Goal: Task Accomplishment & Management: Manage account settings

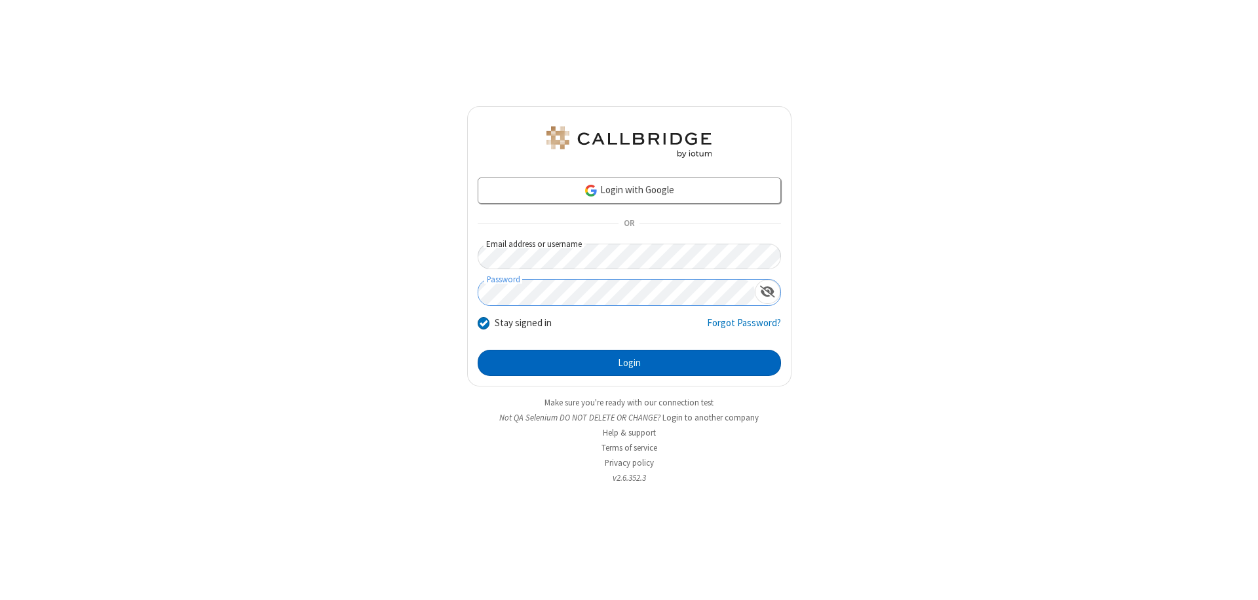
click at [629, 363] on button "Login" at bounding box center [629, 363] width 303 height 26
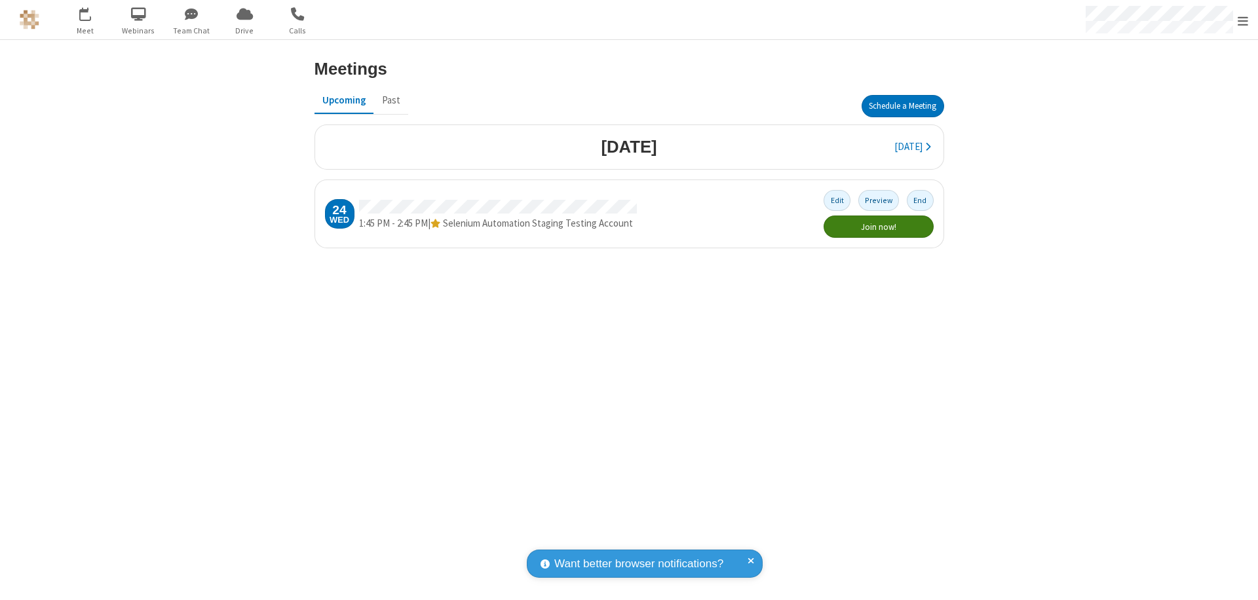
click at [920, 201] on button "End" at bounding box center [920, 200] width 27 height 20
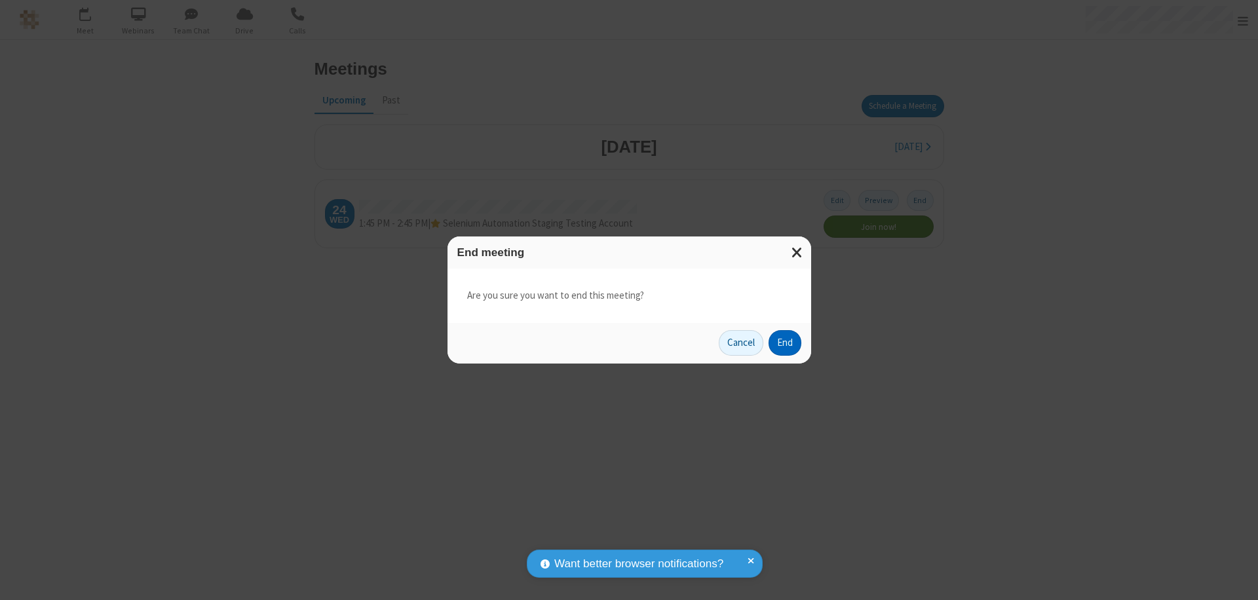
click at [784, 343] on button "End" at bounding box center [785, 343] width 33 height 26
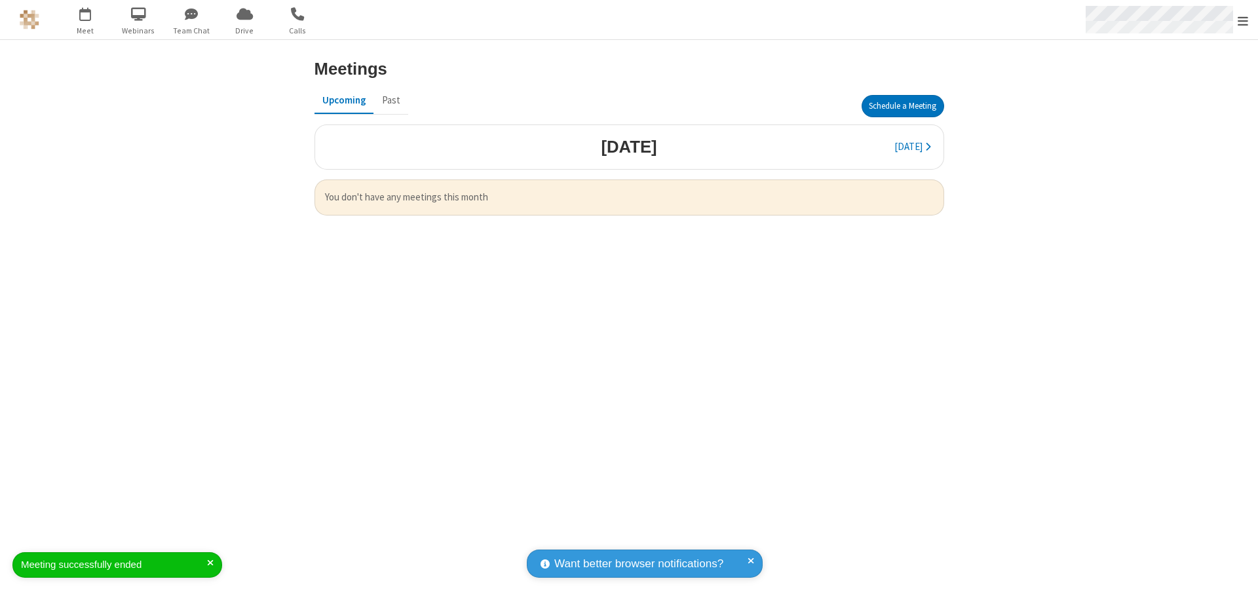
click at [1243, 20] on span "Open menu" at bounding box center [1243, 20] width 10 height 13
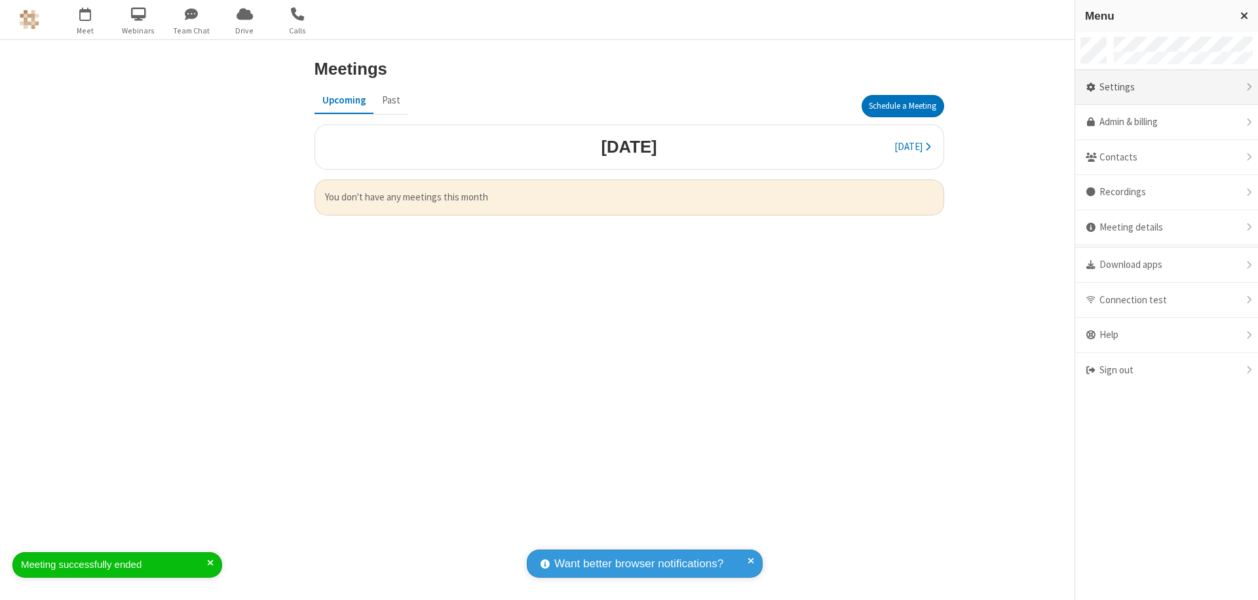
click at [1166, 87] on div "Settings" at bounding box center [1166, 87] width 183 height 35
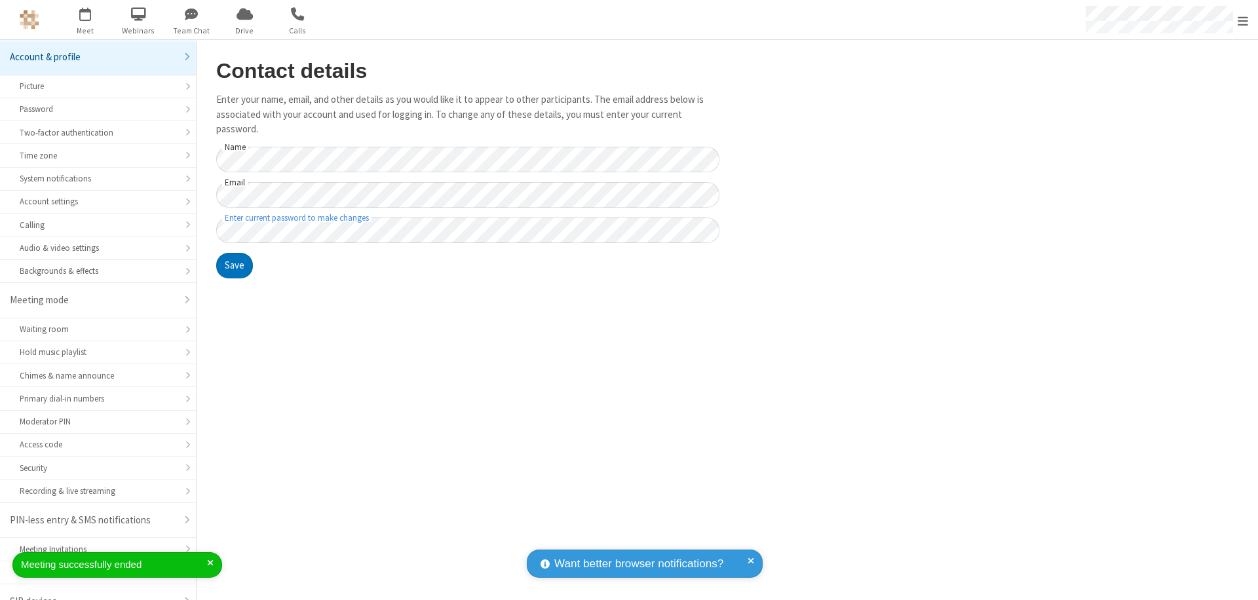
scroll to position [18, 0]
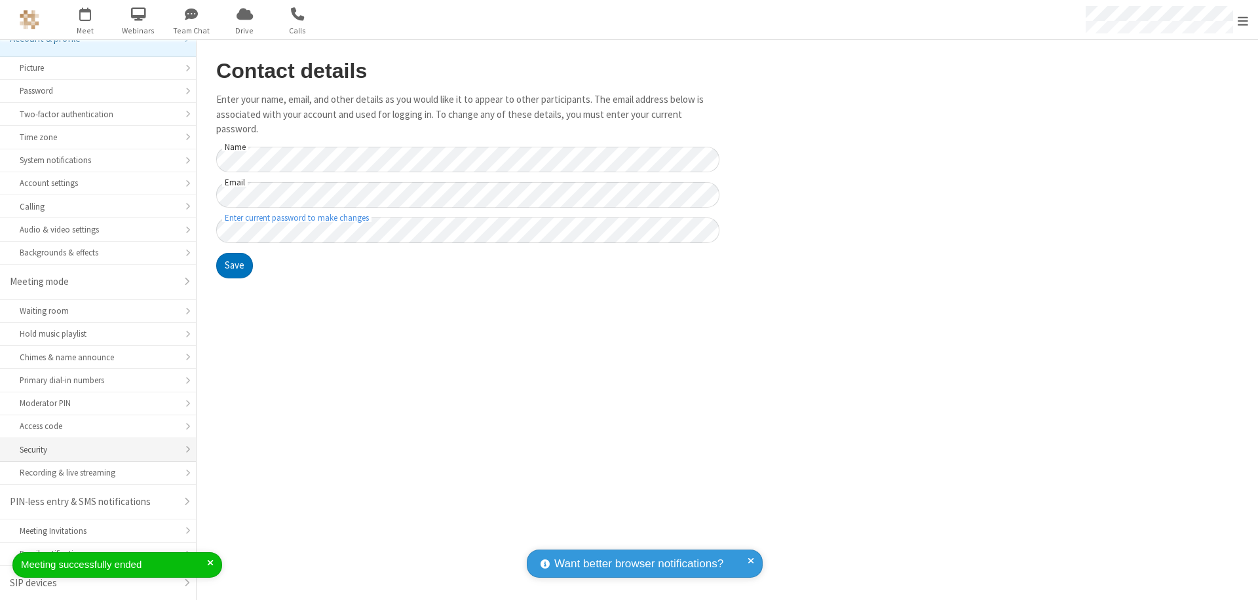
click at [93, 450] on div "Security" at bounding box center [98, 450] width 157 height 12
